Goal: Find specific page/section: Find specific page/section

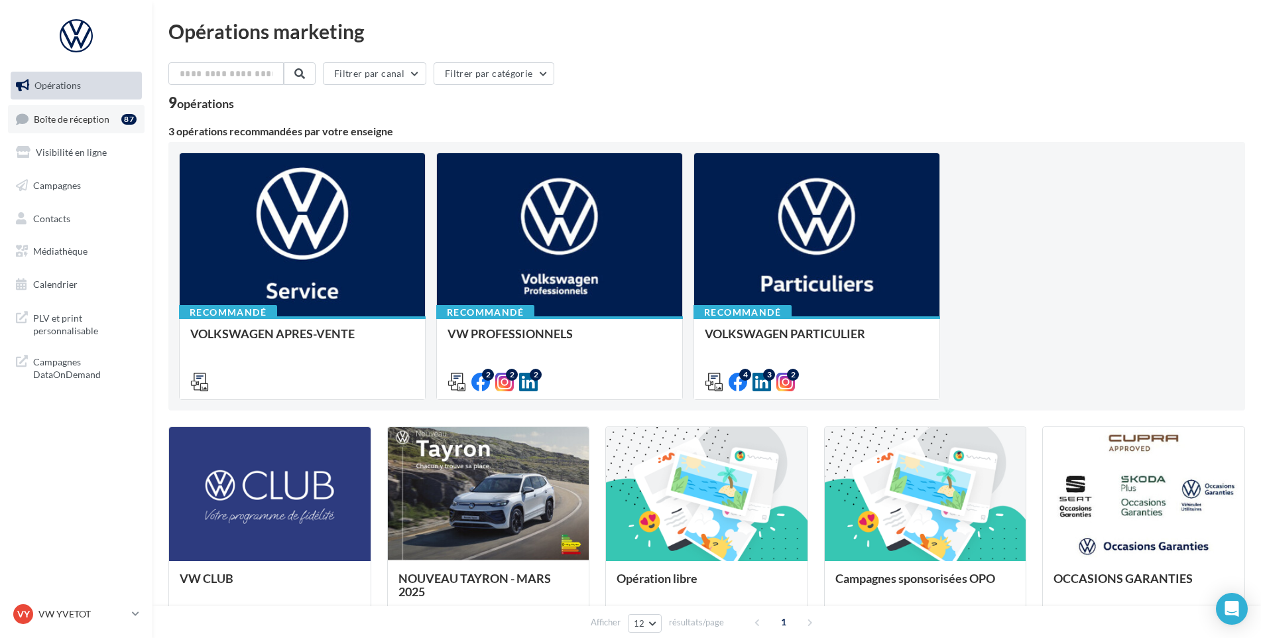
click at [109, 125] on link "Boîte de réception 87" at bounding box center [76, 119] width 137 height 29
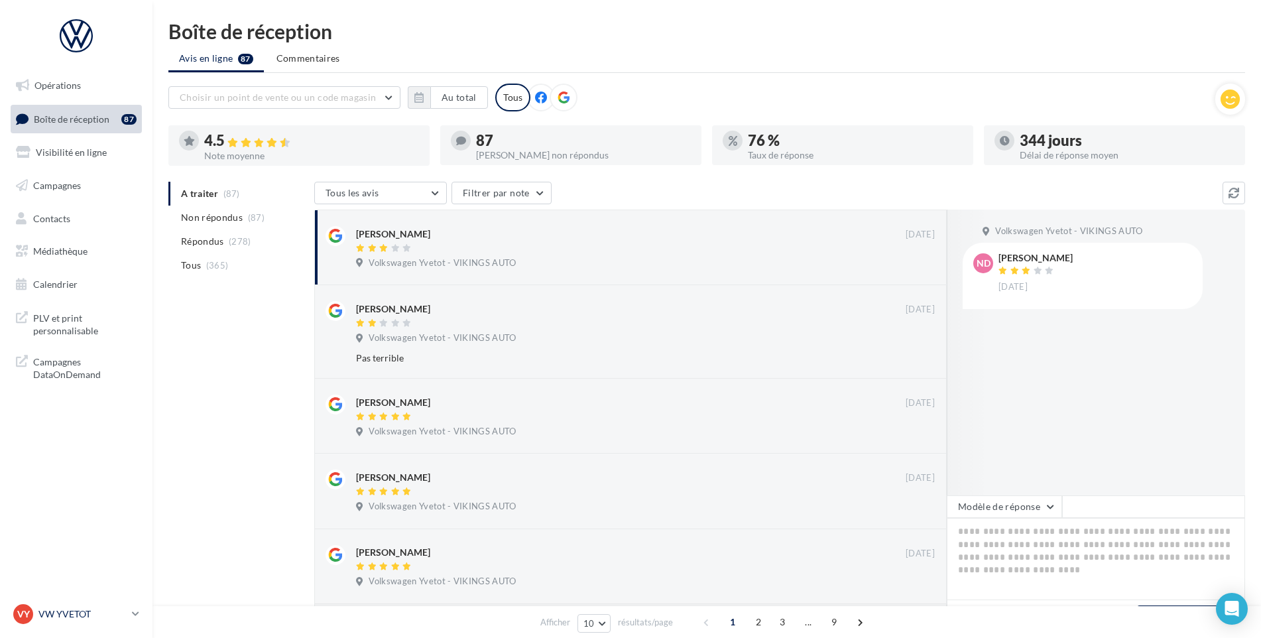
drag, startPoint x: 122, startPoint y: 600, endPoint x: 119, endPoint y: 606, distance: 6.8
click at [119, 606] on nav "Opérations Boîte de réception 87 Visibilité en ligne Campagnes Contacts Médiath…" at bounding box center [76, 319] width 153 height 638
click at [114, 609] on p "VW YVETOT" at bounding box center [82, 614] width 88 height 13
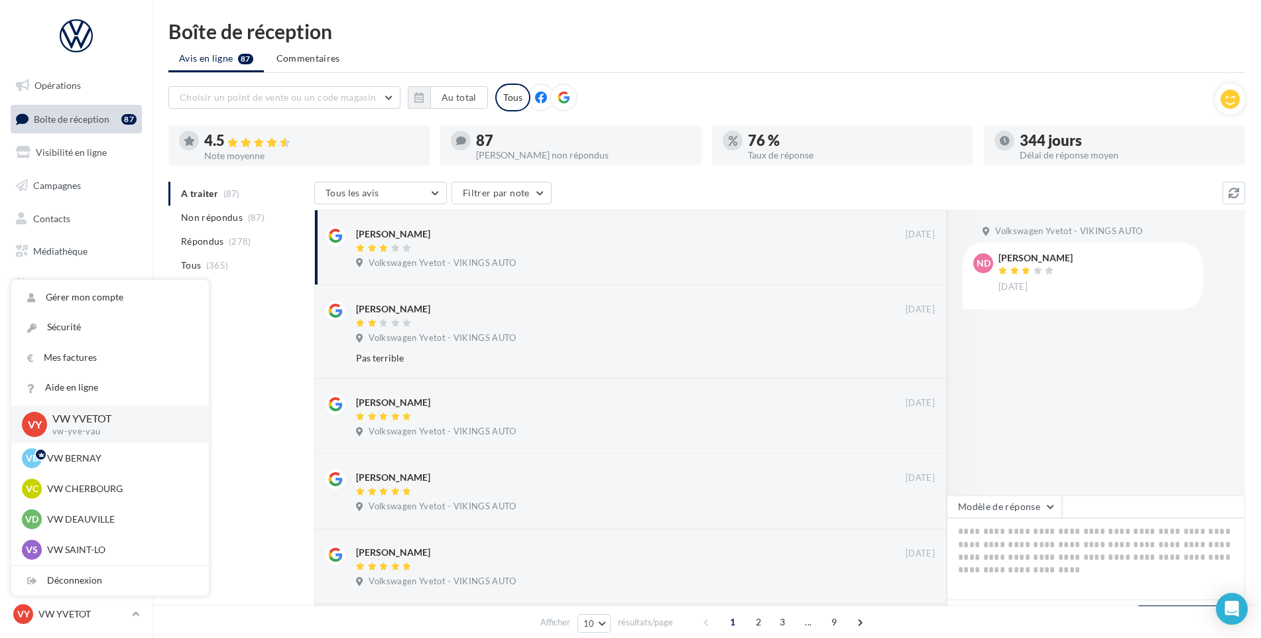
scroll to position [427, 0]
click at [93, 438] on div "VC VW CLEON vw-cle-vau" at bounding box center [110, 428] width 176 height 20
